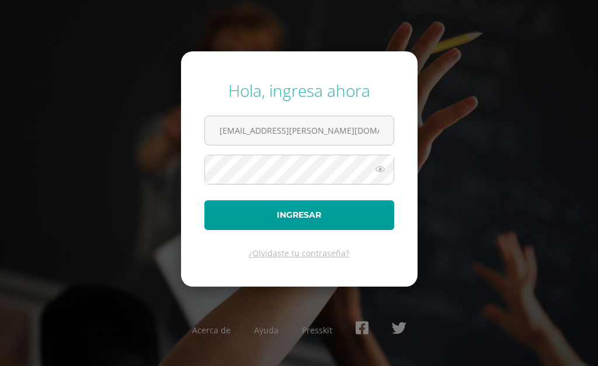
type input "[EMAIL_ADDRESS][PERSON_NAME][DOMAIN_NAME]"
click at [204, 200] on button "Ingresar" at bounding box center [299, 215] width 190 height 30
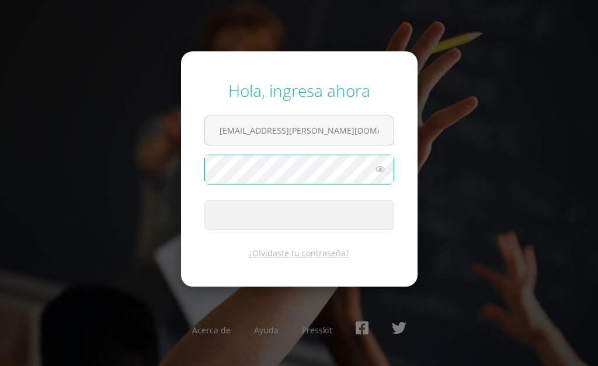
click at [122, 167] on div "Hola, ingresa ahora [EMAIL_ADDRESS][PERSON_NAME][DOMAIN_NAME] Ingresar ¿Olvidas…" at bounding box center [299, 182] width 598 height 225
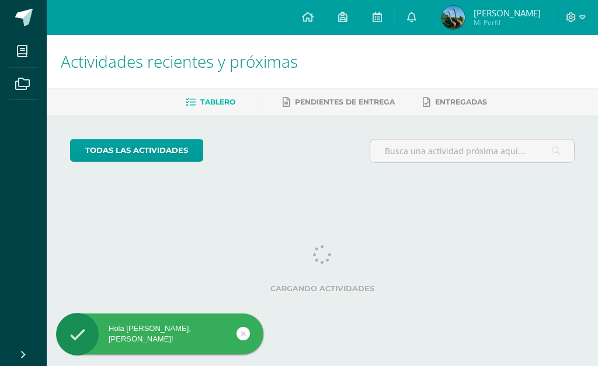
click at [247, 334] on link at bounding box center [243, 333] width 13 height 13
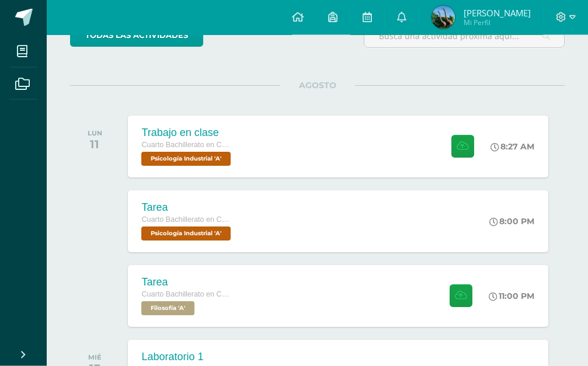
scroll to position [119, 0]
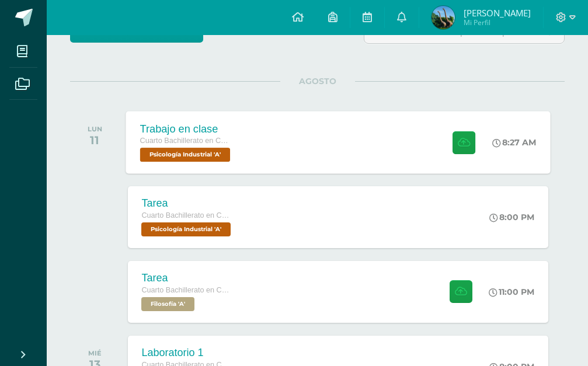
click at [230, 134] on span "Trabajo en clase Cuarto Bachillerato en CCLL en Diseño Grafico Psicología Indus…" at bounding box center [186, 142] width 93 height 39
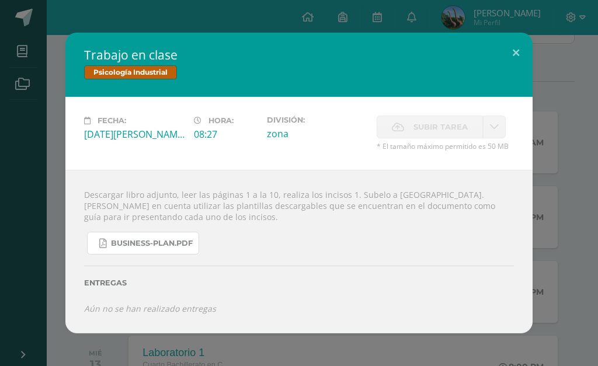
drag, startPoint x: 168, startPoint y: 253, endPoint x: 189, endPoint y: 294, distance: 46.0
click at [169, 248] on span "business-plan.pdf" at bounding box center [152, 243] width 82 height 9
drag, startPoint x: 34, startPoint y: 98, endPoint x: 41, endPoint y: 127, distance: 30.7
click at [34, 98] on div "Trabajo en clase Psicología Industrial Fecha: Lunes 11 de Agosto Hora: 08:27 Di…" at bounding box center [299, 183] width 589 height 300
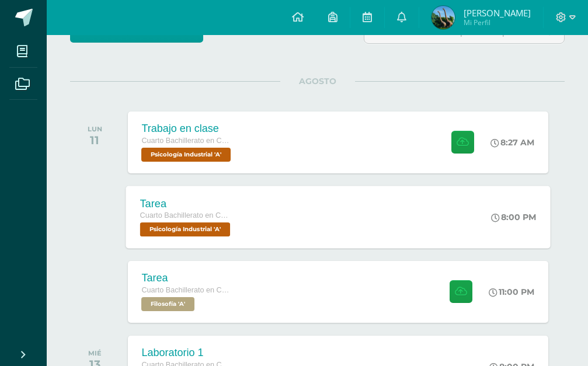
click at [172, 213] on span "Cuarto Bachillerato en CCLL en Diseño Grafico" at bounding box center [184, 215] width 88 height 8
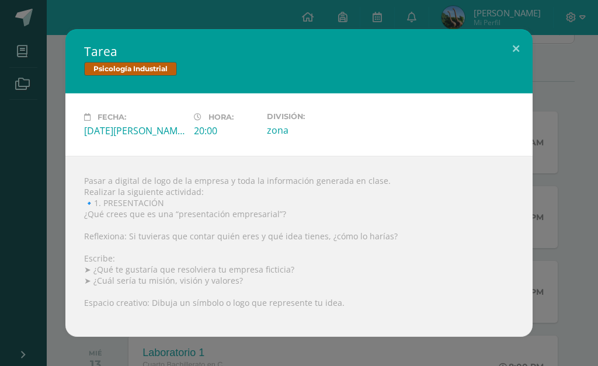
click at [51, 194] on div "Tarea Psicología Industrial Fecha: Lunes 11 de Agosto Hora: 20:00 División: zona" at bounding box center [299, 183] width 589 height 308
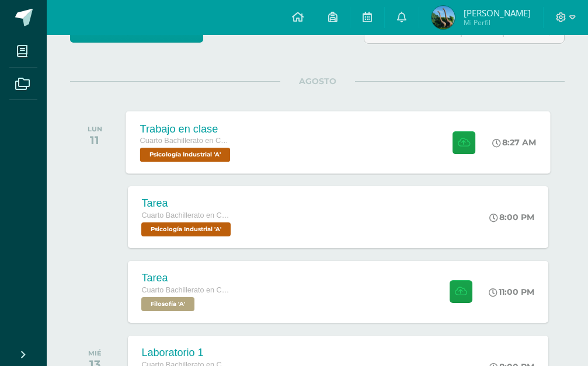
click at [165, 166] on div "Trabajo en clase Cuarto Bachillerato en CCLL en Diseño Grafico Psicología Indus…" at bounding box center [187, 142] width 122 height 63
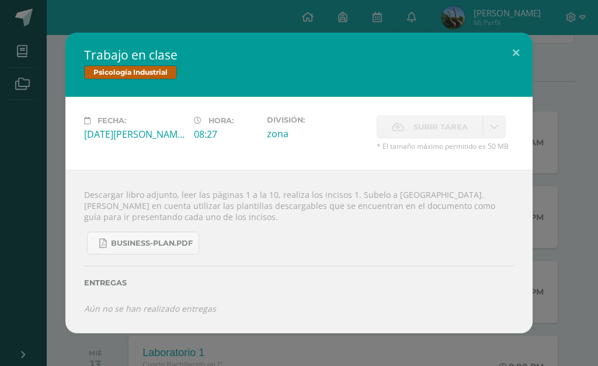
click at [0, 230] on div "Trabajo en clase Psicología Industrial Fecha: Lunes 11 de Agosto Hora: 08:27 Di…" at bounding box center [299, 183] width 598 height 366
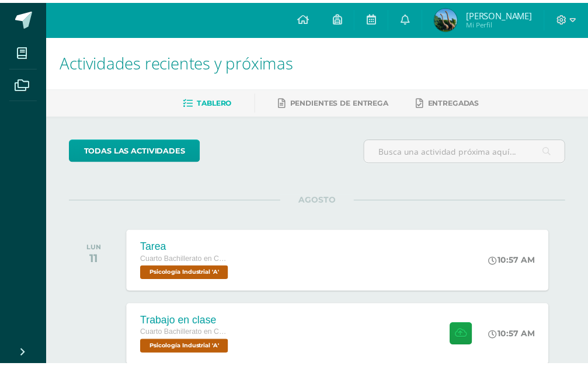
scroll to position [119, 0]
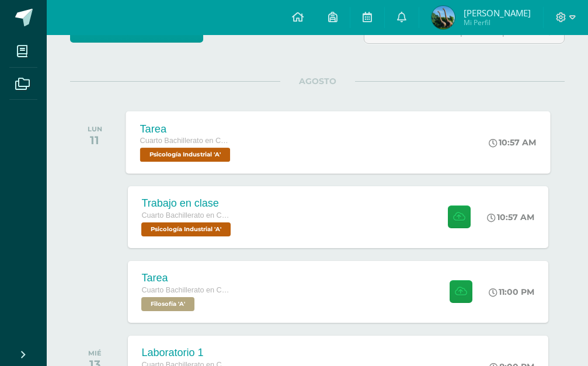
click at [199, 161] on span "Psicología Industrial 'A'" at bounding box center [185, 155] width 91 height 14
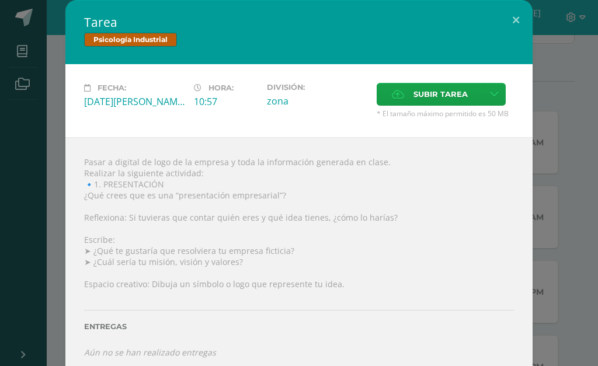
click at [58, 225] on div "Tarea Psicología Industrial Fecha: [DATE][PERSON_NAME] Hora: 10:57 División: zo…" at bounding box center [299, 188] width 589 height 377
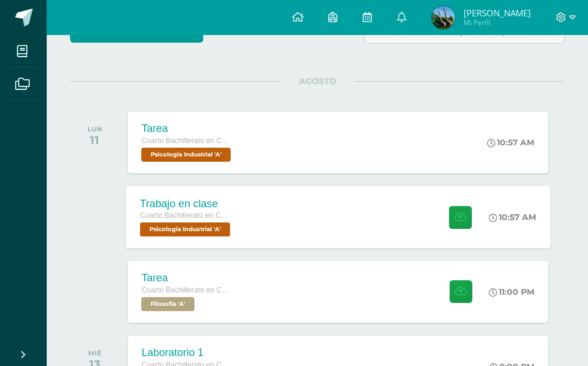
click at [214, 213] on span "Cuarto Bachillerato en CCLL en Diseño Grafico" at bounding box center [184, 215] width 88 height 8
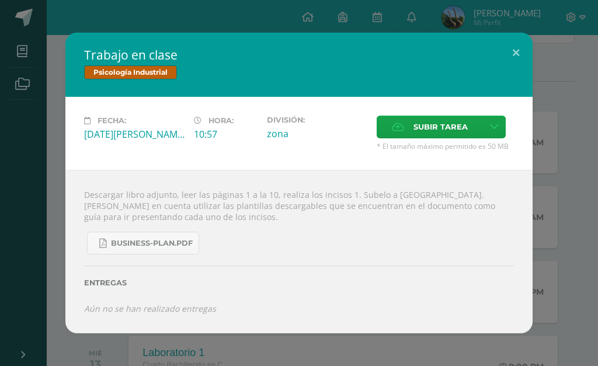
click at [0, 184] on div "Trabajo en clase Psicología Industrial Fecha: [DATE][PERSON_NAME] Hora: 10:57 D…" at bounding box center [299, 183] width 598 height 366
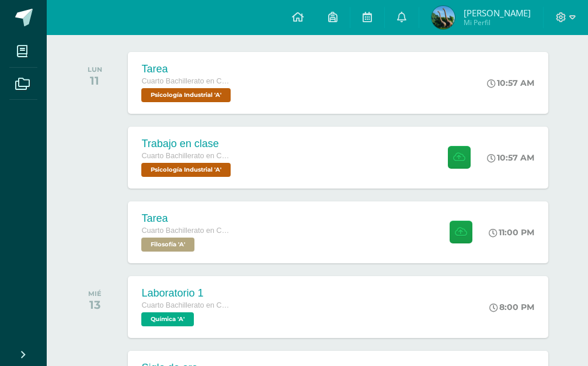
scroll to position [32, 0]
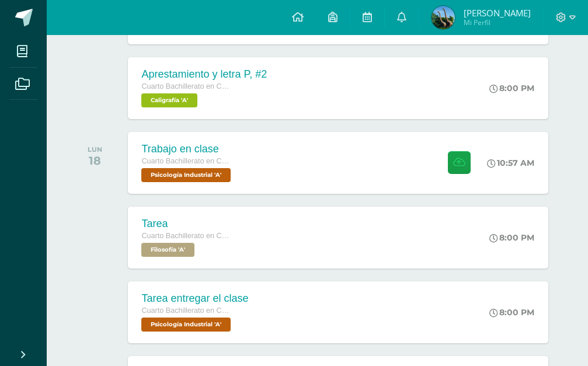
scroll to position [596, 0]
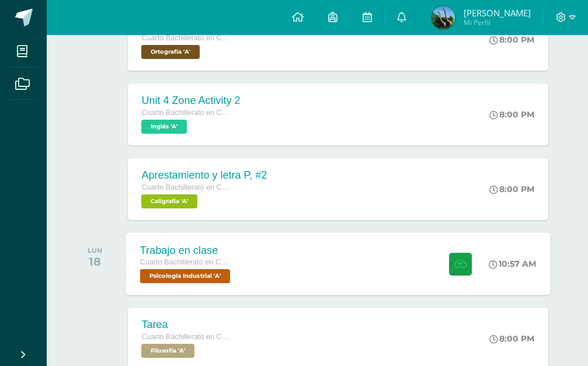
click at [245, 283] on div "Trabajo en clase Cuarto Bachillerato en CCLL en Diseño Grafico Psicología Indus…" at bounding box center [187, 263] width 122 height 63
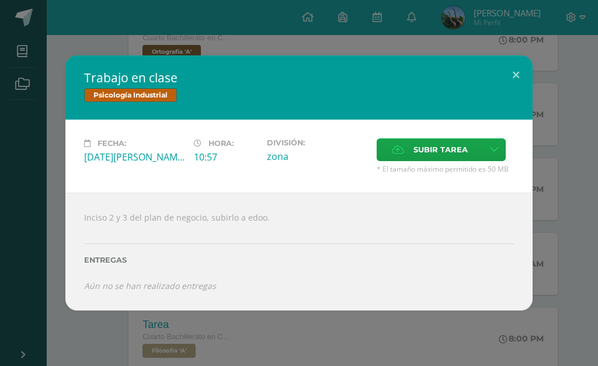
click at [22, 297] on div "Trabajo en clase Psicología Industrial Fecha: Lunes 18 de Agosto Hora: 10:57 Di…" at bounding box center [299, 182] width 589 height 255
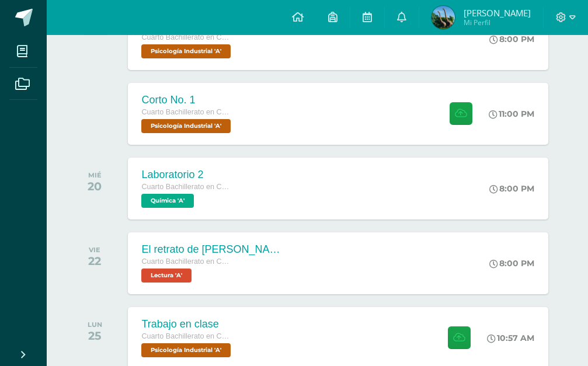
scroll to position [894, 0]
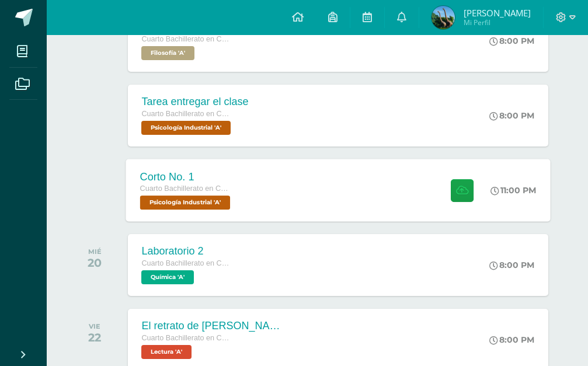
click at [144, 214] on div "Corto No. 1 Cuarto Bachillerato en CCLL en Diseño Grafico Psicología Industrial…" at bounding box center [187, 190] width 122 height 63
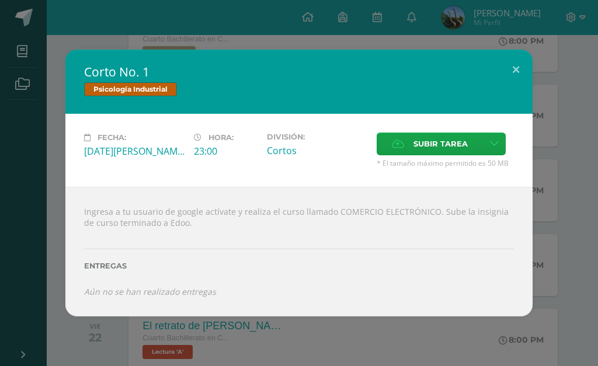
click at [59, 198] on div "Corto No. 1 Psicología Industrial Fecha: Lunes 18 de Agosto Hora: 23:00 Divisió…" at bounding box center [299, 183] width 589 height 266
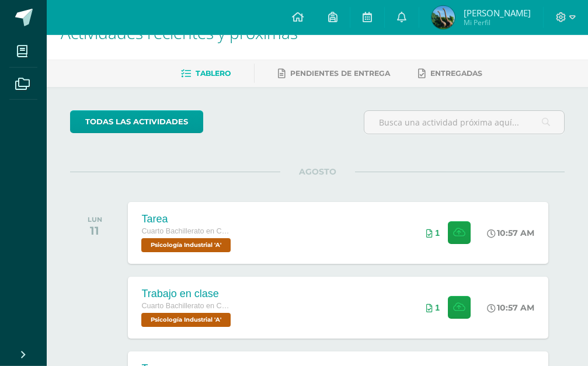
scroll to position [0, 0]
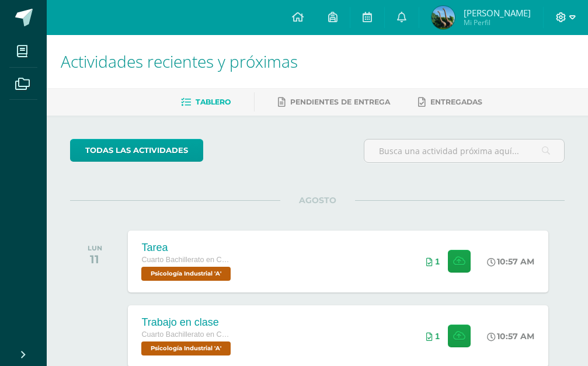
click at [569, 17] on span at bounding box center [566, 17] width 20 height 13
click at [530, 75] on span "Cerrar sesión" at bounding box center [536, 79] width 53 height 11
